Goal: Navigation & Orientation: Find specific page/section

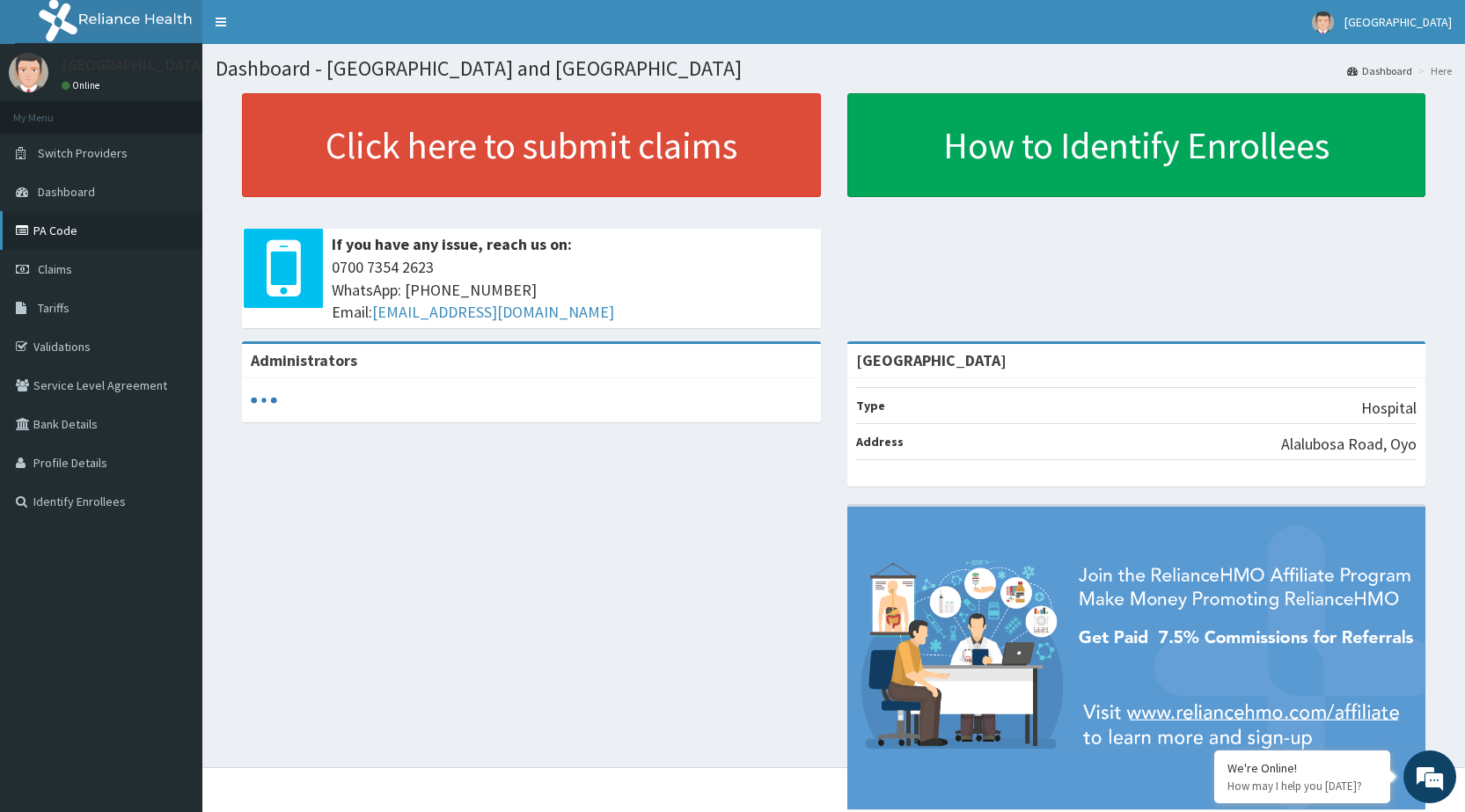
click at [78, 240] on link "PA Code" at bounding box center [101, 231] width 203 height 39
click at [50, 234] on link "PA Code" at bounding box center [101, 231] width 203 height 39
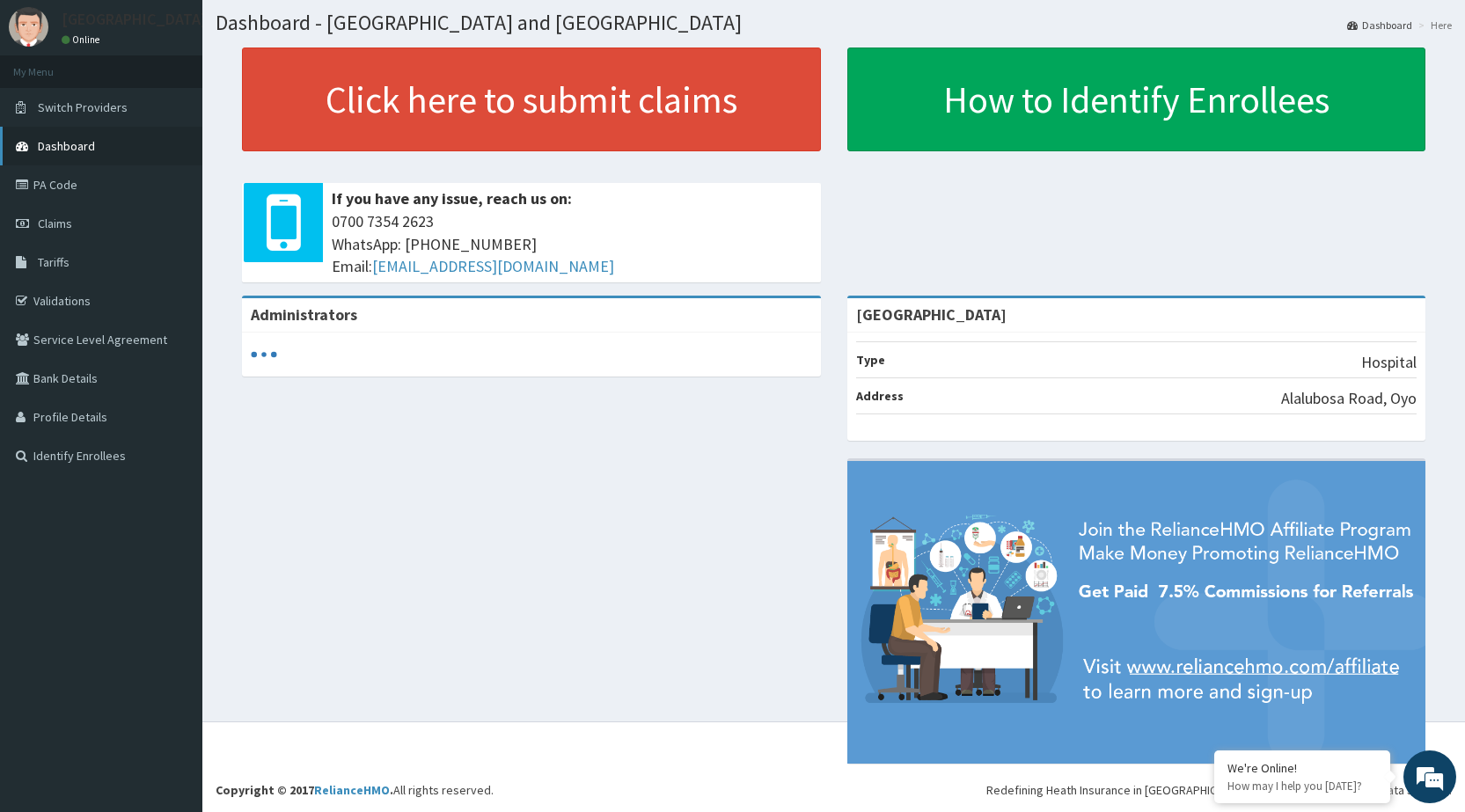
click at [78, 146] on span "Dashboard" at bounding box center [66, 146] width 57 height 16
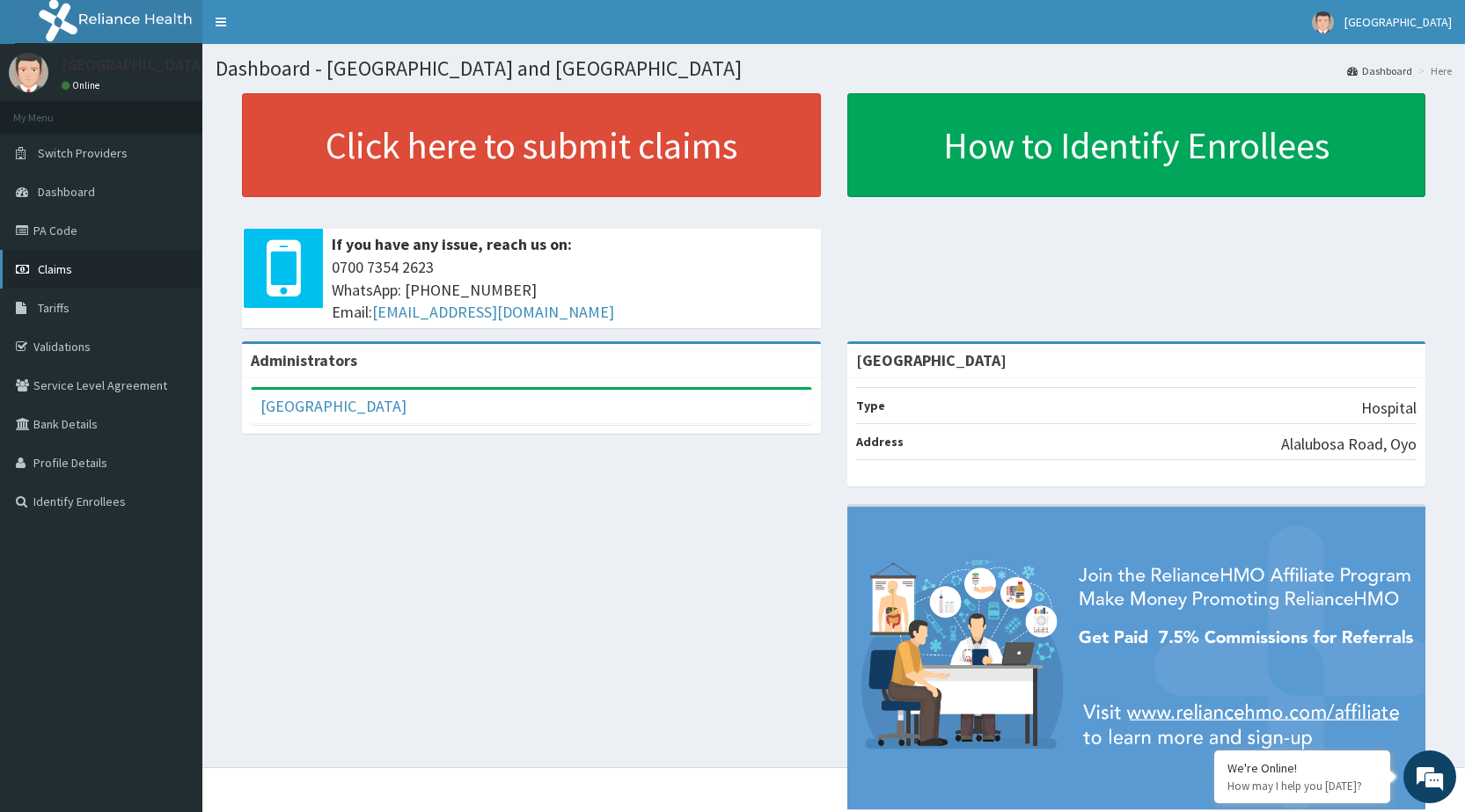
click at [68, 280] on link "Claims" at bounding box center [101, 269] width 203 height 39
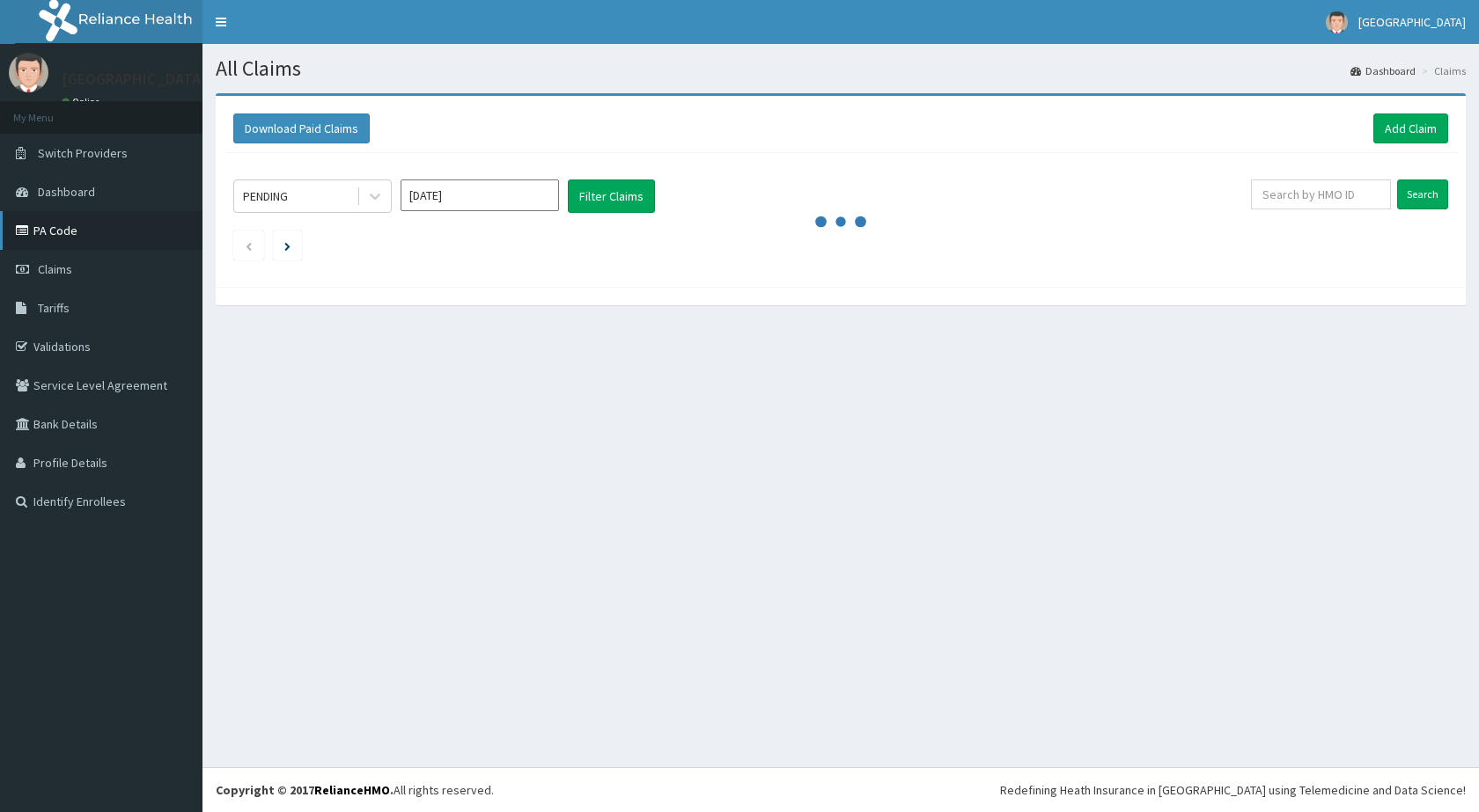
click at [54, 236] on link "PA Code" at bounding box center [101, 231] width 203 height 39
